Goal: Information Seeking & Learning: Find specific fact

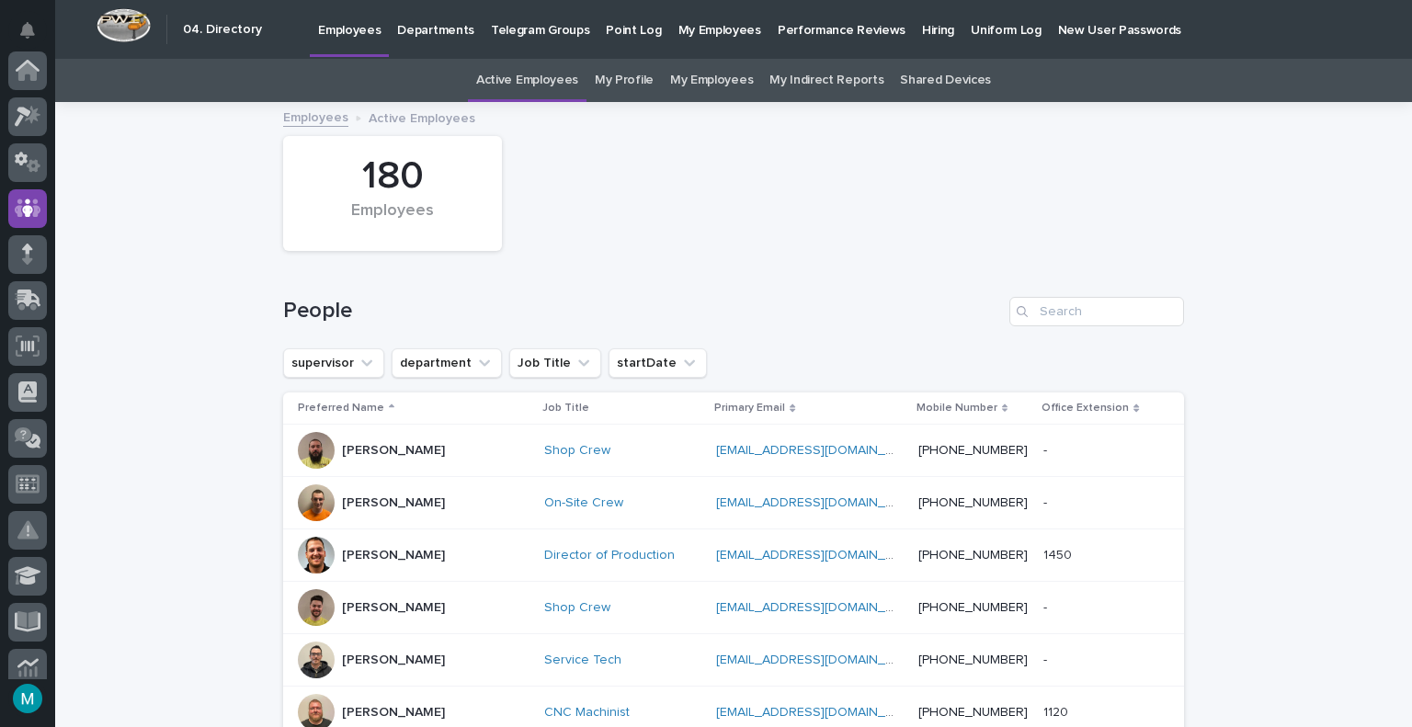
scroll to position [138, 0]
click at [1067, 319] on input "Search" at bounding box center [1097, 311] width 175 height 29
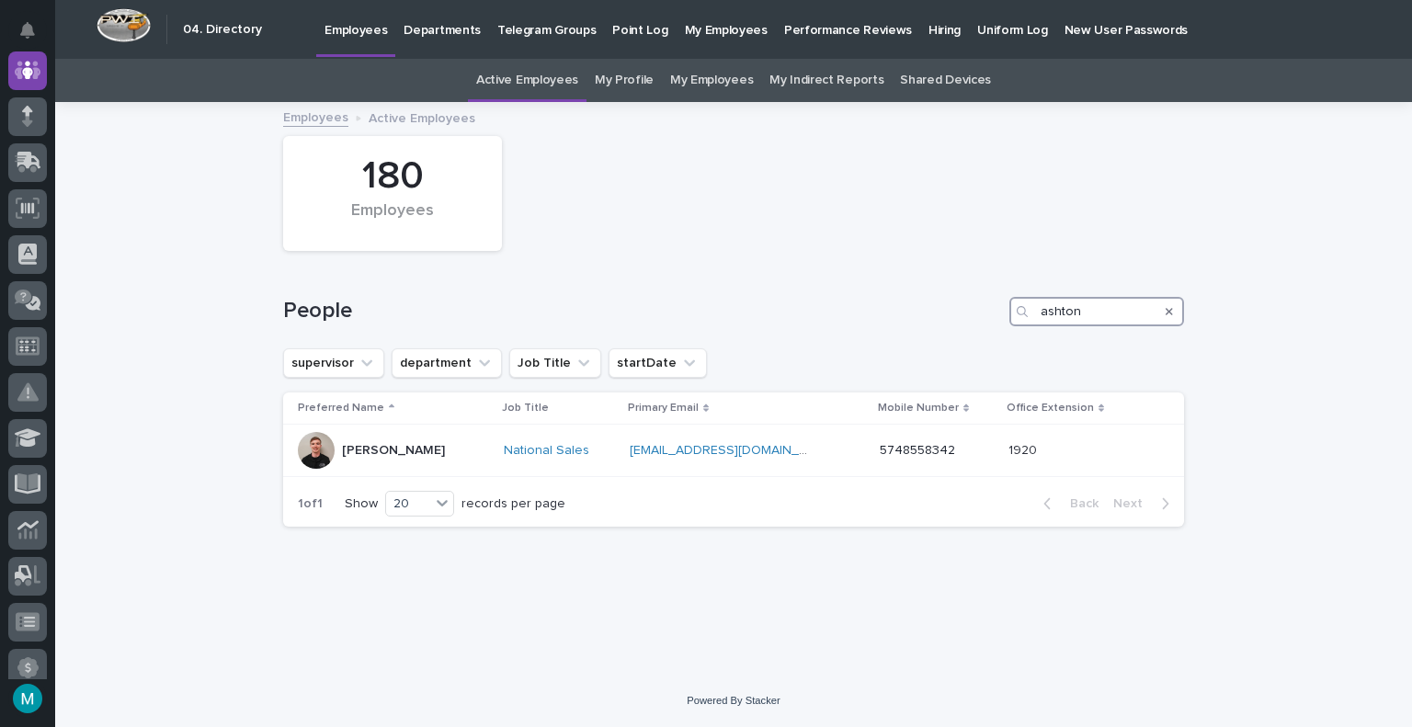
click at [1073, 314] on input "ashton" at bounding box center [1097, 311] width 175 height 29
click at [1072, 314] on input "ashton" at bounding box center [1097, 311] width 175 height 29
type input "phil"
click at [721, 228] on div "180 Employees" at bounding box center [734, 193] width 920 height 133
